Goal: Transaction & Acquisition: Obtain resource

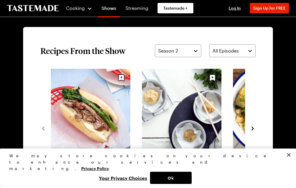
scroll to position [393, 0]
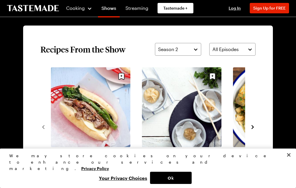
click at [252, 127] on icon "navigate to next item" at bounding box center [253, 127] width 6 height 6
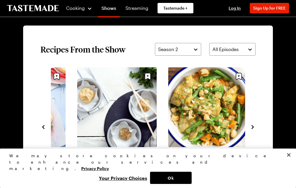
click at [256, 124] on icon "navigate to next item" at bounding box center [253, 127] width 6 height 6
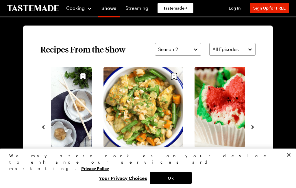
click at [254, 129] on icon "navigate to next item" at bounding box center [253, 127] width 6 height 6
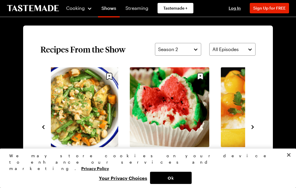
click at [255, 125] on icon "navigate to next item" at bounding box center [253, 127] width 6 height 6
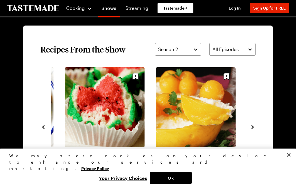
click at [255, 128] on icon "navigate to next item" at bounding box center [253, 127] width 6 height 6
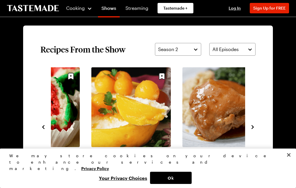
click at [256, 126] on icon "navigate to next item" at bounding box center [253, 127] width 6 height 6
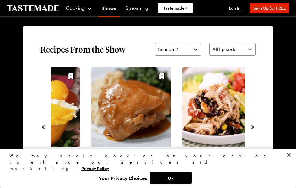
click at [221, 149] on link "Chicken Burrito Bowls" at bounding box center [223, 152] width 80 height 6
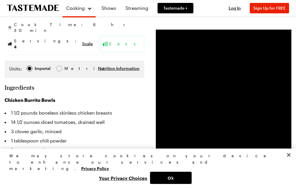
scroll to position [158, 0]
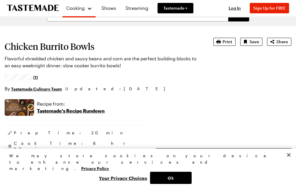
scroll to position [39, 0]
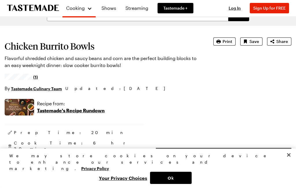
click at [229, 43] on span "Print" at bounding box center [228, 42] width 10 height 6
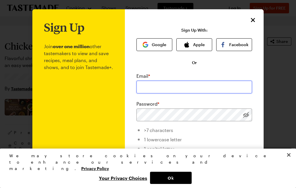
click at [157, 86] on input "email" at bounding box center [195, 86] width 116 height 13
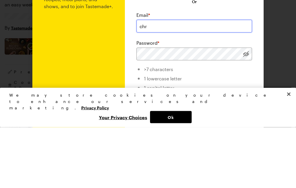
type input "[EMAIL_ADDRESS][DOMAIN_NAME]"
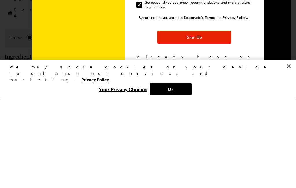
scroll to position [83, 0]
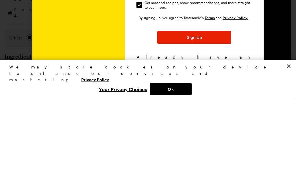
click at [215, 103] on div "By signing up, you agree to Tastemade's Terms and Privacy Policy. Sign Up Alrea…" at bounding box center [195, 128] width 116 height 51
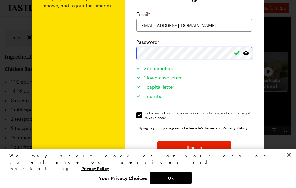
scroll to position [60, 0]
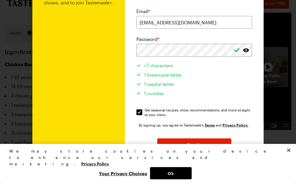
click at [151, 67] on span ">7 characters" at bounding box center [158, 70] width 29 height 6
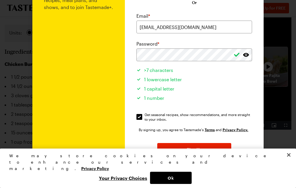
click at [202, 151] on button "Sign Up" at bounding box center [195, 149] width 74 height 13
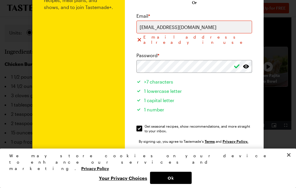
click at [221, 183] on span "Log In!" at bounding box center [222, 186] width 13 height 6
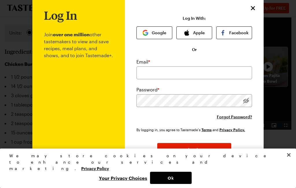
scroll to position [217, 0]
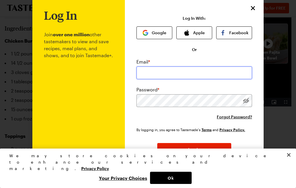
click at [159, 75] on input "email" at bounding box center [195, 72] width 116 height 13
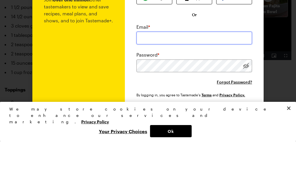
scroll to position [-1, 0]
